Goal: Transaction & Acquisition: Purchase product/service

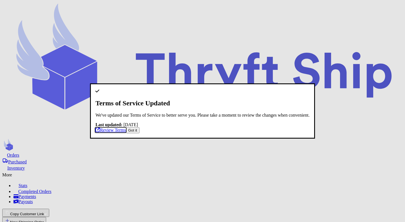
click at [140, 133] on button "Got it" at bounding box center [133, 130] width 14 height 6
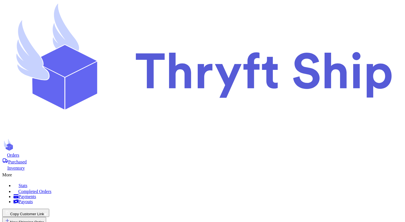
click at [46, 217] on button "New Shipping Order" at bounding box center [24, 221] width 44 height 8
type input "rate_options"
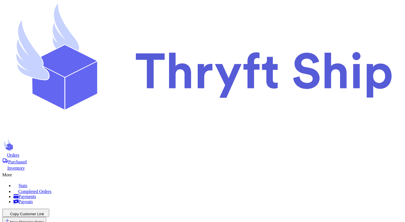
type input "Mutahar"
type input "[PERSON_NAME]"
type input "[EMAIL_ADDRESS][DOMAIN_NAME]"
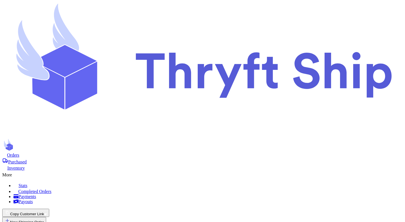
type input "[STREET_ADDRESS]"
type input "[GEOGRAPHIC_DATA]"
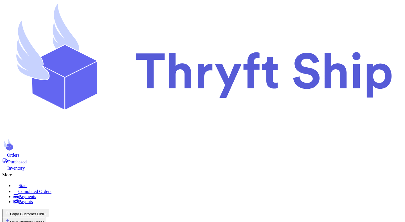
select select "AK"
type input "84116"
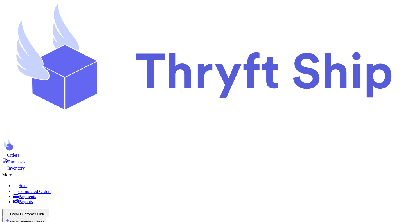
type input "football"
select select "paid"
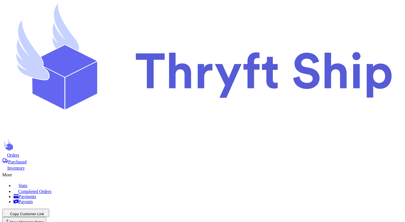
scroll to position [295, 0]
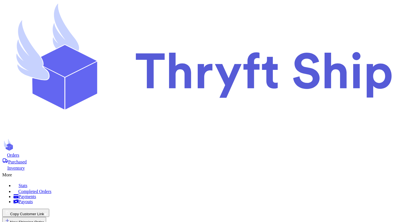
type input "10"
type input "20"
type input "30"
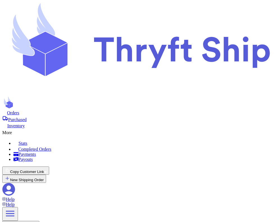
scroll to position [232, 0]
checkbox input "false"
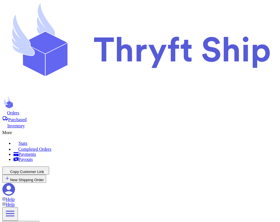
checkbox input "false"
checkbox input "true"
